Goal: Task Accomplishment & Management: Use online tool/utility

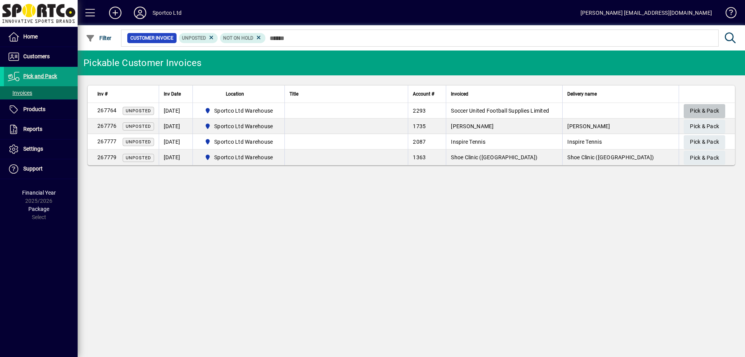
click at [695, 109] on span "Pick & Pack" at bounding box center [704, 110] width 29 height 13
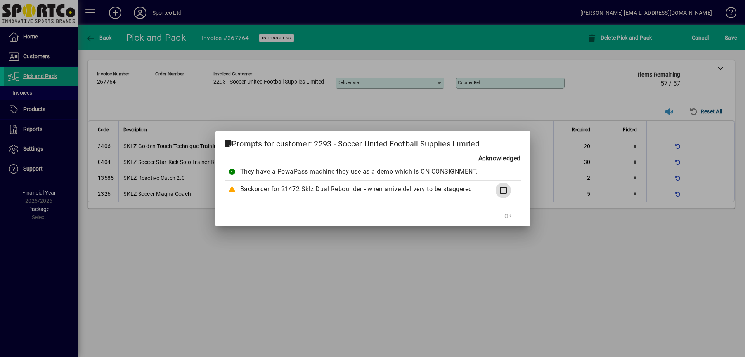
click at [501, 181] on div at bounding box center [502, 190] width 19 height 19
click at [505, 214] on span "OK" at bounding box center [508, 216] width 7 height 8
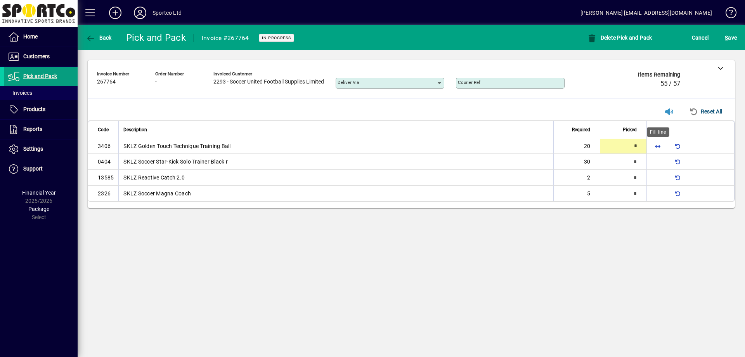
click at [661, 148] on span "button" at bounding box center [658, 146] width 19 height 19
type input "**"
click at [658, 159] on span "button" at bounding box center [658, 162] width 19 height 19
type input "**"
type input "*"
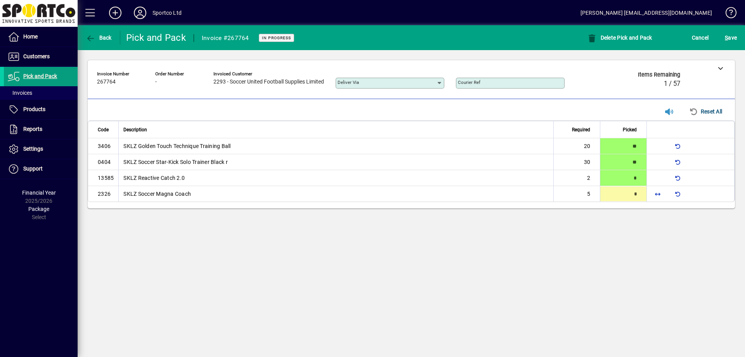
type input "*"
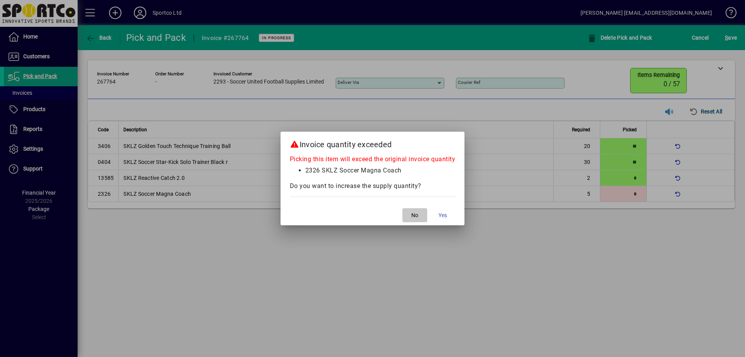
click at [419, 214] on span "button" at bounding box center [415, 215] width 25 height 19
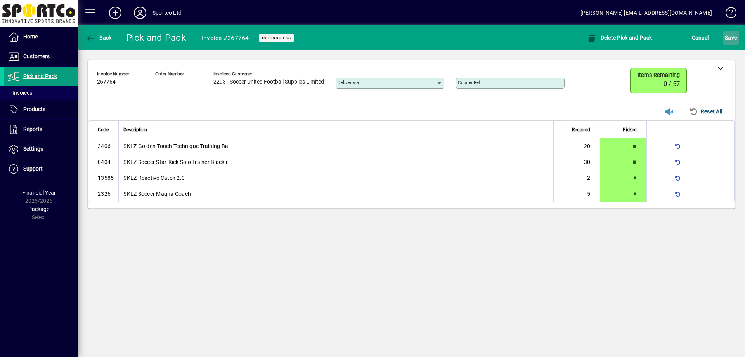
click at [726, 39] on span "S" at bounding box center [726, 38] width 3 height 6
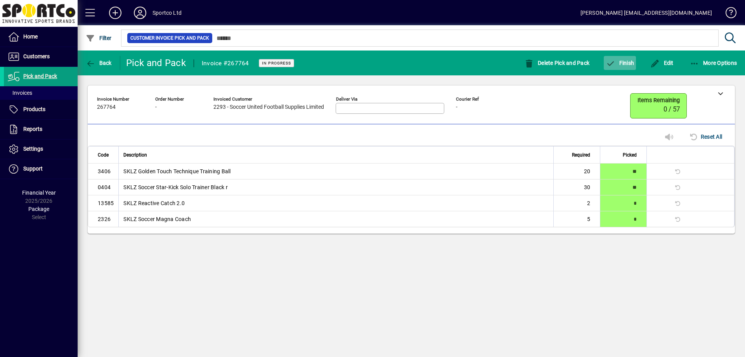
click at [622, 71] on span "button" at bounding box center [620, 63] width 32 height 19
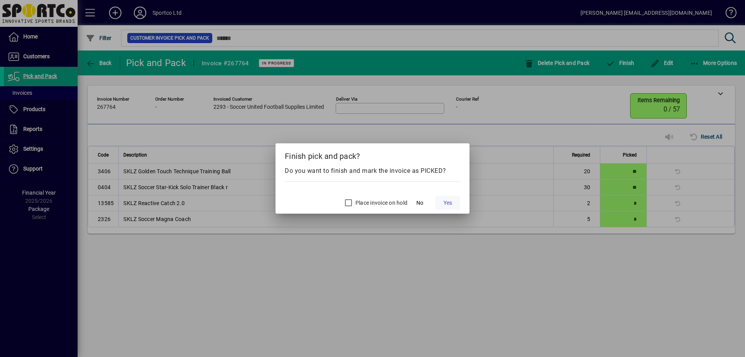
click at [441, 202] on span at bounding box center [448, 202] width 25 height 19
